Goal: Information Seeking & Learning: Learn about a topic

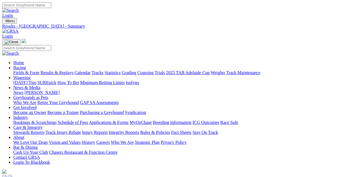
click at [58, 70] on link "Results & Replays" at bounding box center [56, 72] width 33 height 5
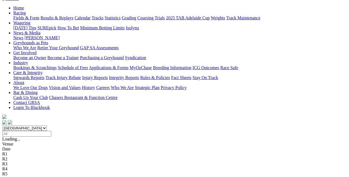
scroll to position [55, 0]
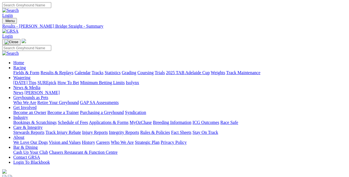
click at [15, 70] on link "Fields & Form" at bounding box center [26, 72] width 26 height 5
click at [59, 70] on link "Results & Replays" at bounding box center [56, 72] width 33 height 5
click at [17, 70] on link "Fields & Form" at bounding box center [26, 72] width 26 height 5
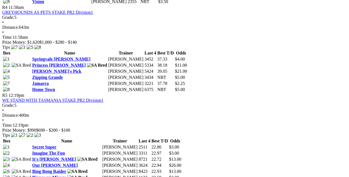
scroll to position [499, 0]
